Goal: Communication & Community: Connect with others

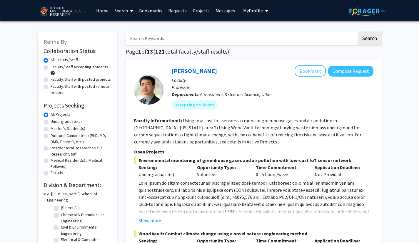
click at [218, 12] on link "Messages" at bounding box center [225, 10] width 25 height 21
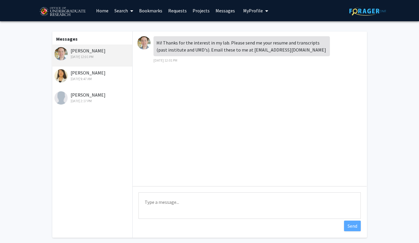
click at [89, 96] on div "[PERSON_NAME] [DATE] 2:17 PM" at bounding box center [92, 97] width 77 height 12
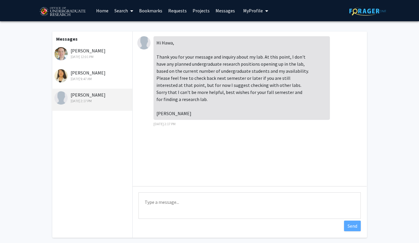
click at [89, 77] on div "[DATE] 9:47 AM" at bounding box center [92, 78] width 77 height 5
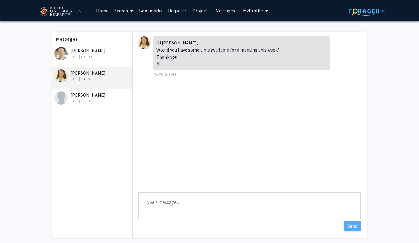
click at [160, 198] on textarea "Type a message" at bounding box center [250, 205] width 222 height 26
drag, startPoint x: 151, startPoint y: 201, endPoint x: 216, endPoint y: 191, distance: 65.7
click at [216, 191] on div "Type a message Hi, I am available for a meeting Send" at bounding box center [250, 206] width 234 height 40
drag, startPoint x: 283, startPoint y: 204, endPoint x: 153, endPoint y: 217, distance: 130.7
click at [153, 217] on textarea "Hi, so nice to hear from you! I am available for a meeting this week. A" at bounding box center [250, 205] width 222 height 26
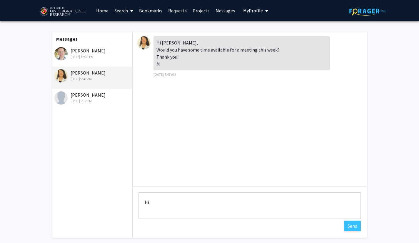
type textarea "H"
type textarea "Yes, I am available to meet this week! Thanks for the opportunity, can't wait t…"
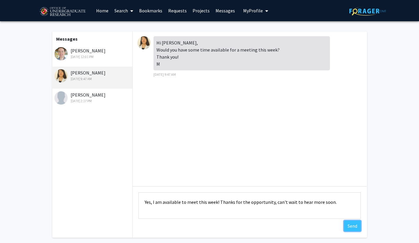
click at [348, 223] on button "Send" at bounding box center [352, 225] width 17 height 11
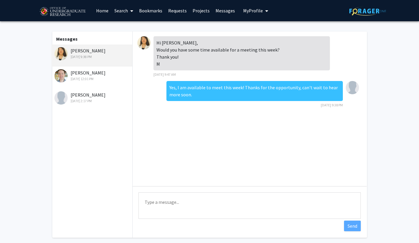
click at [73, 75] on div "[PERSON_NAME] [DATE] 12:01 PM" at bounding box center [92, 75] width 77 height 12
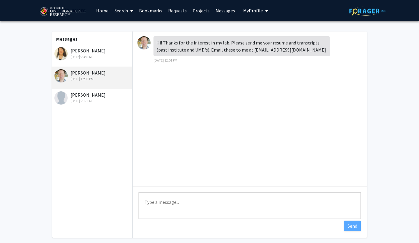
click at [177, 200] on textarea "Type a message" at bounding box center [250, 205] width 222 height 26
type textarea "W"
click at [175, 9] on link "Requests" at bounding box center [177, 10] width 24 height 21
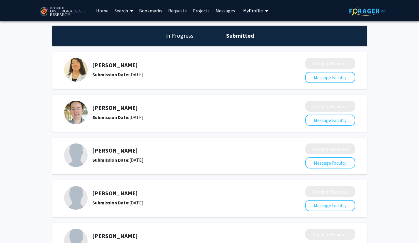
click at [74, 111] on img at bounding box center [76, 113] width 24 height 24
click at [114, 109] on h5 "[PERSON_NAME]" at bounding box center [183, 107] width 182 height 7
click at [172, 10] on link "Requests" at bounding box center [177, 10] width 24 height 21
click at [174, 11] on link "Requests" at bounding box center [177, 10] width 24 height 21
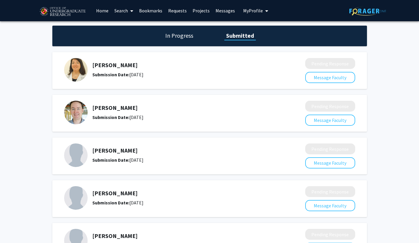
click at [148, 9] on link "Bookmarks" at bounding box center [150, 10] width 29 height 21
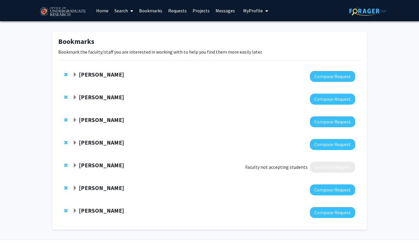
click at [84, 119] on strong "[PERSON_NAME]" at bounding box center [101, 119] width 45 height 7
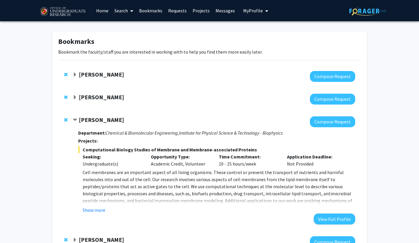
click at [91, 211] on button "Show more" at bounding box center [94, 209] width 23 height 7
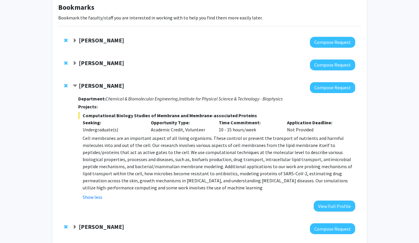
scroll to position [33, 0]
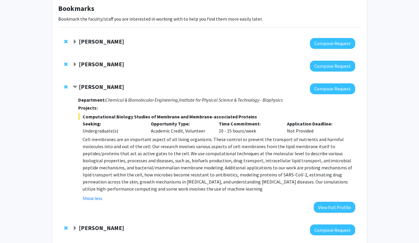
click at [76, 86] on span "Contract Jeffery Klauda Bookmark" at bounding box center [75, 87] width 5 height 5
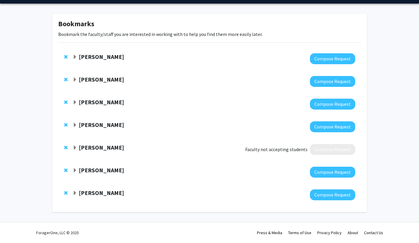
scroll to position [0, 0]
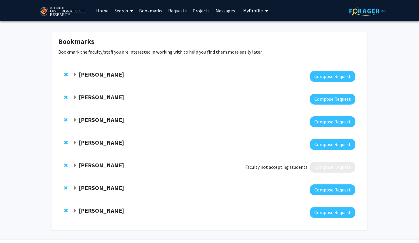
click at [215, 9] on link "Messages" at bounding box center [225, 10] width 25 height 21
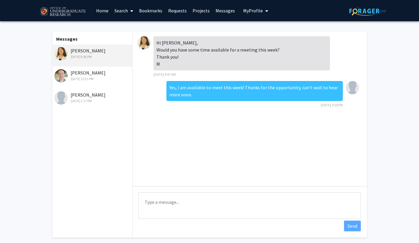
click at [81, 96] on div "[PERSON_NAME] [DATE] 2:17 PM" at bounding box center [92, 97] width 77 height 12
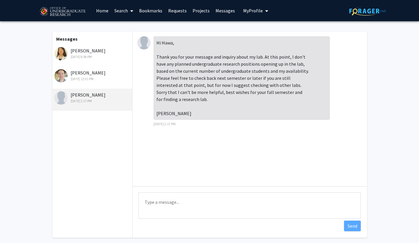
click at [150, 196] on textarea "Type a message" at bounding box center [250, 205] width 222 height 26
drag, startPoint x: 196, startPoint y: 203, endPoint x: 159, endPoint y: 207, distance: 37.3
click at [159, 207] on textarea "Thank you for your help!" at bounding box center [250, 205] width 222 height 26
type textarea "Thanks for letting me know!"
click at [349, 224] on button "Send" at bounding box center [352, 225] width 17 height 11
